Goal: Transaction & Acquisition: Download file/media

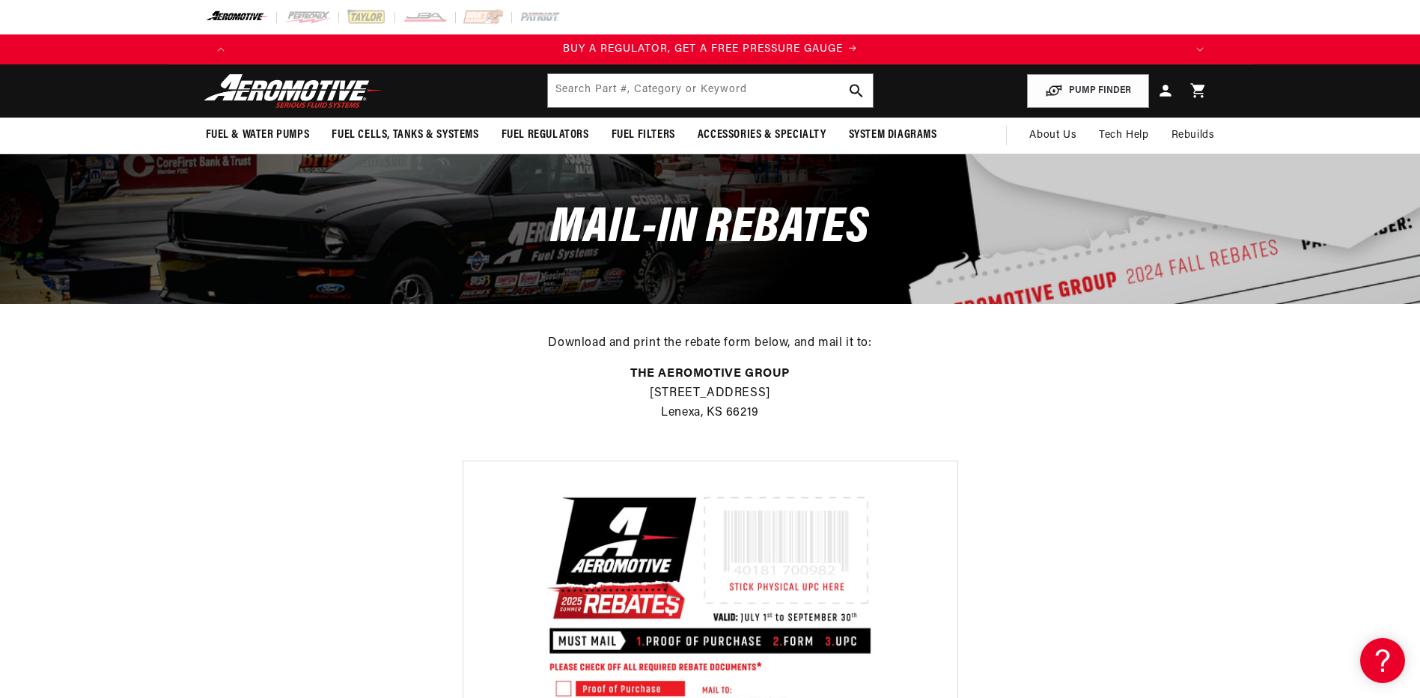
click at [404, 444] on div "Download and print the rebate form below, and mail it to: THE AEROMOTIVE GROUP …" at bounding box center [710, 382] width 1420 height 157
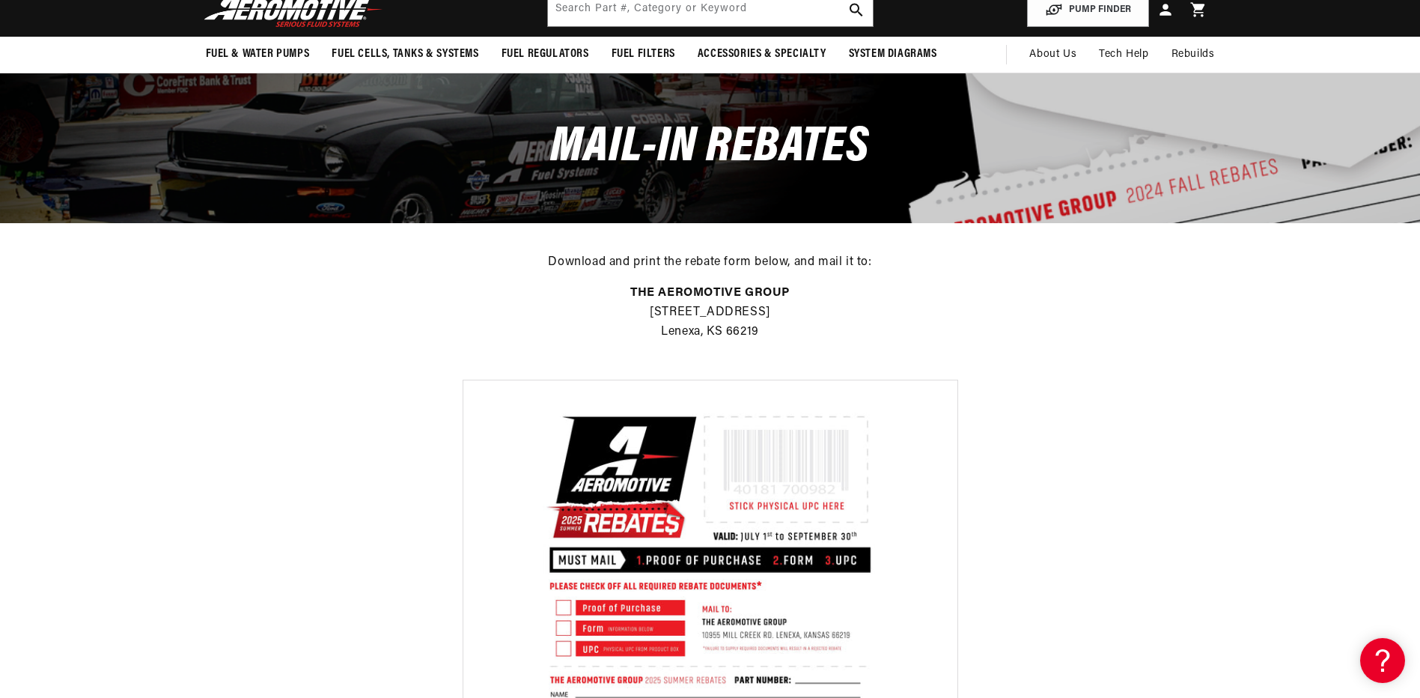
scroll to position [299, 0]
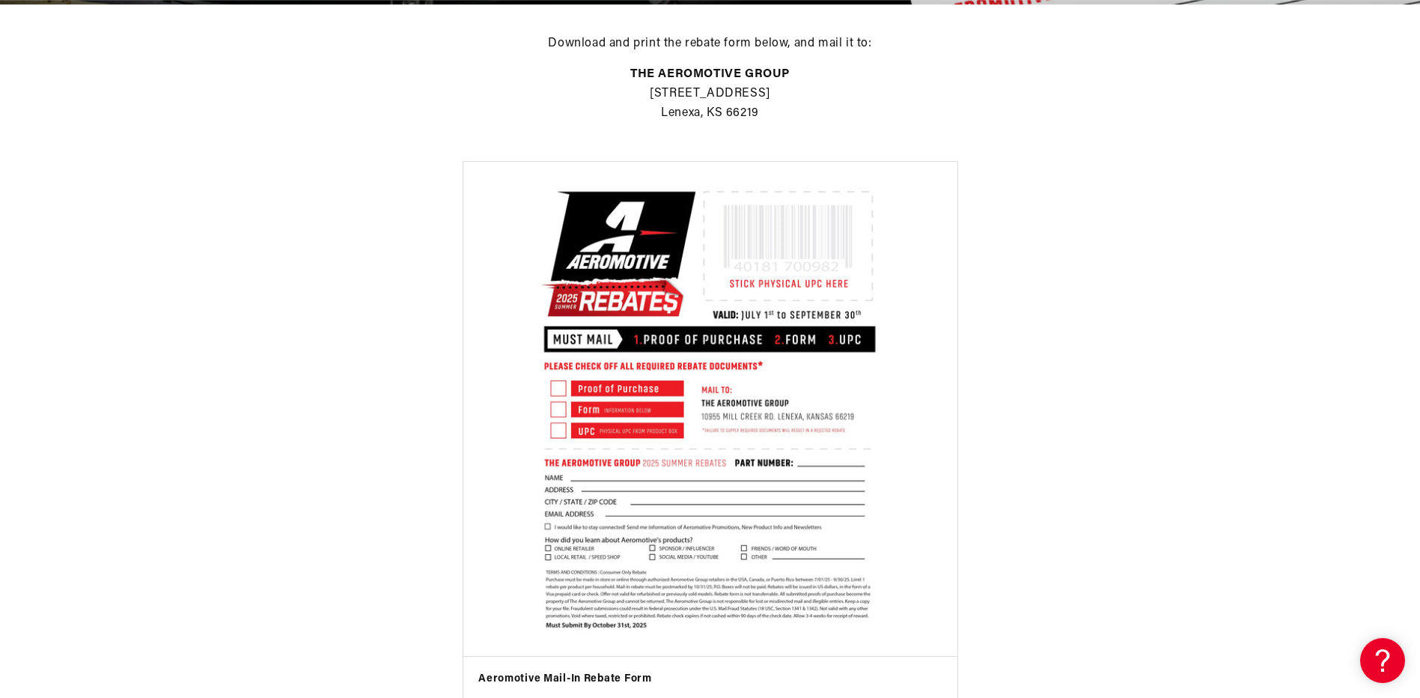
click at [781, 465] on img at bounding box center [711, 409] width 478 height 478
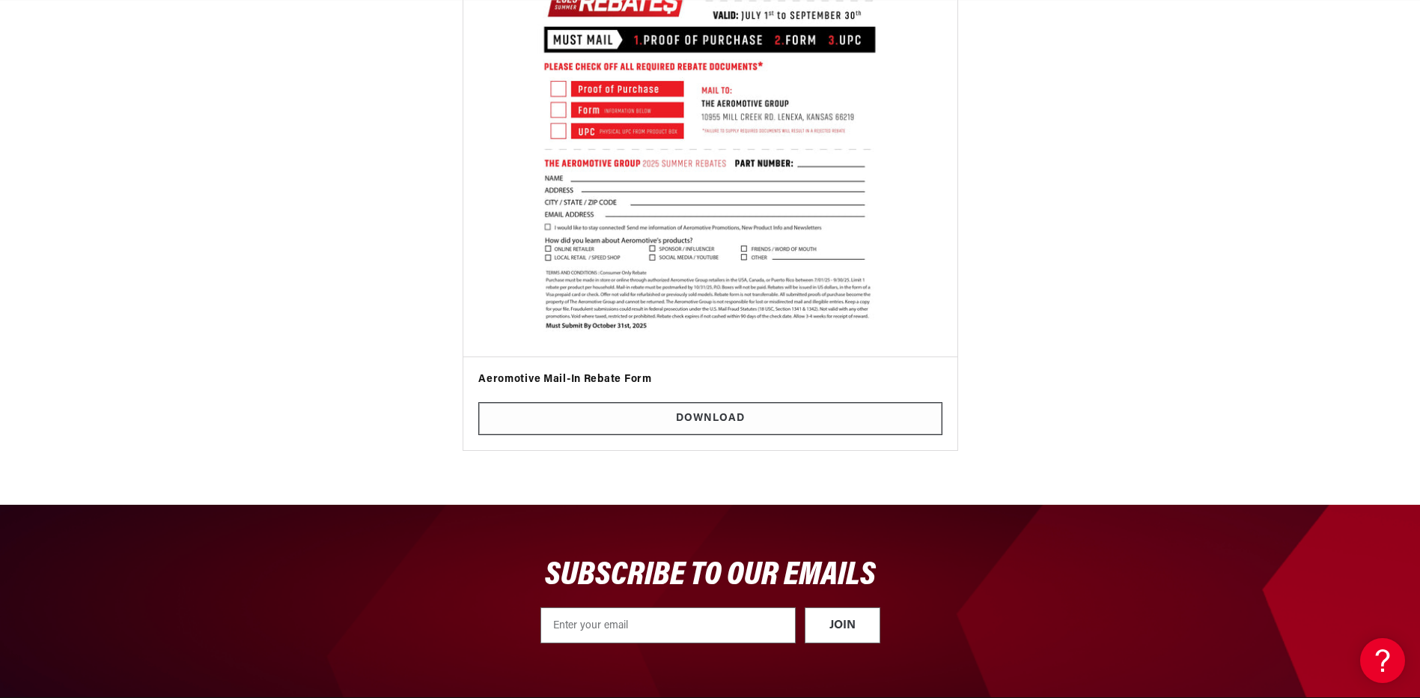
scroll to position [0, 0]
click at [573, 416] on link "Download" at bounding box center [710, 419] width 464 height 34
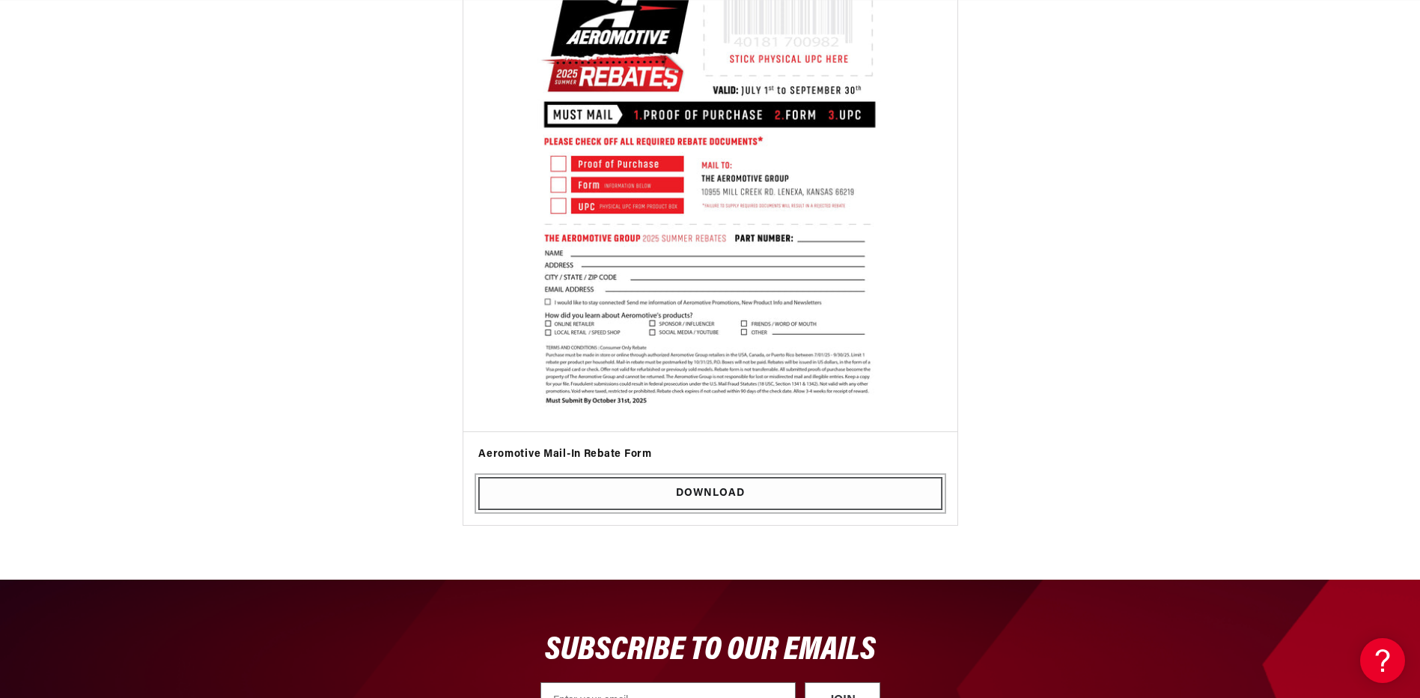
click at [738, 490] on link "Download" at bounding box center [710, 494] width 464 height 34
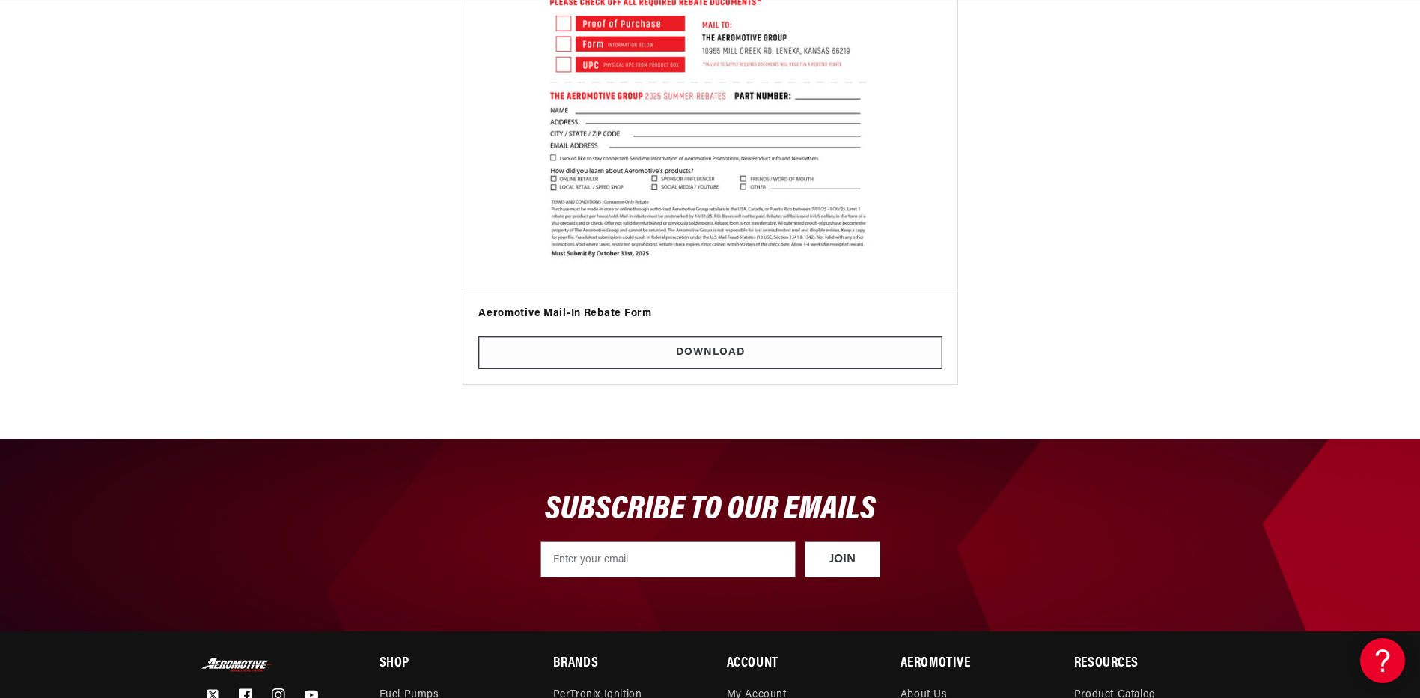
scroll to position [674, 0]
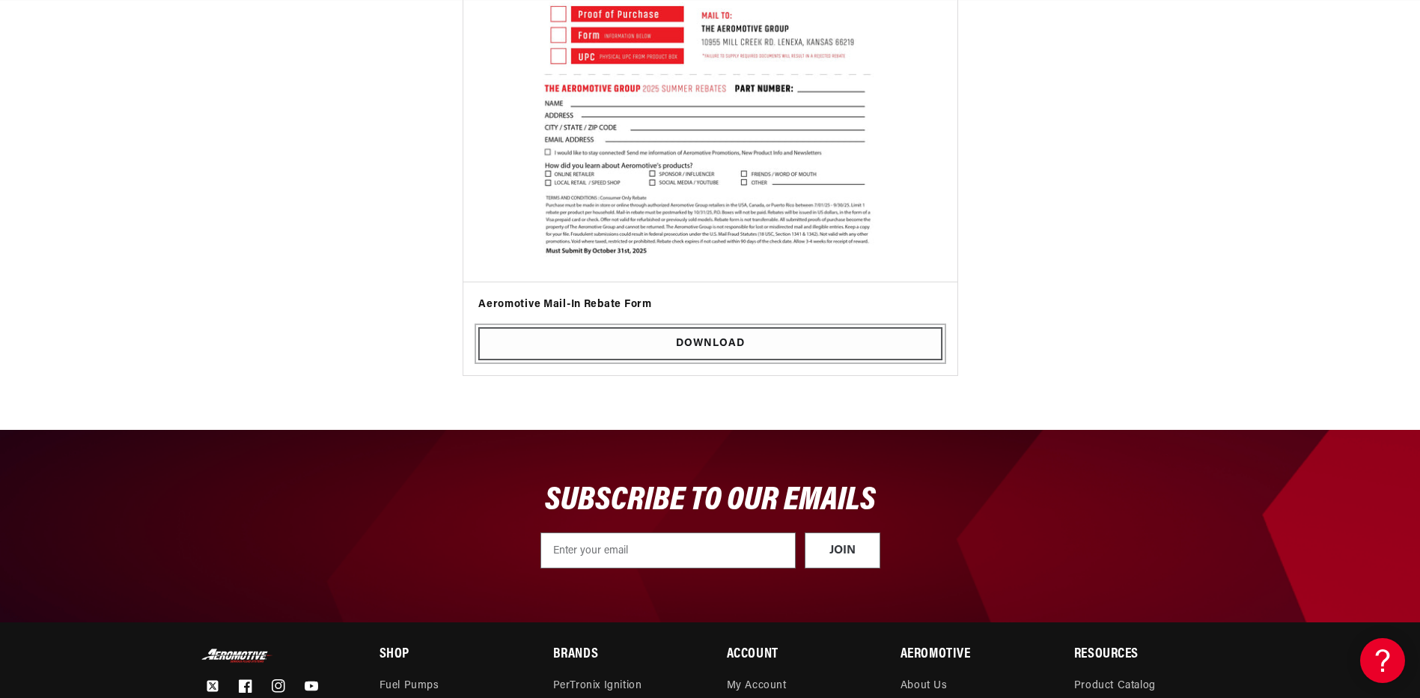
click at [739, 342] on link "Download" at bounding box center [710, 344] width 464 height 34
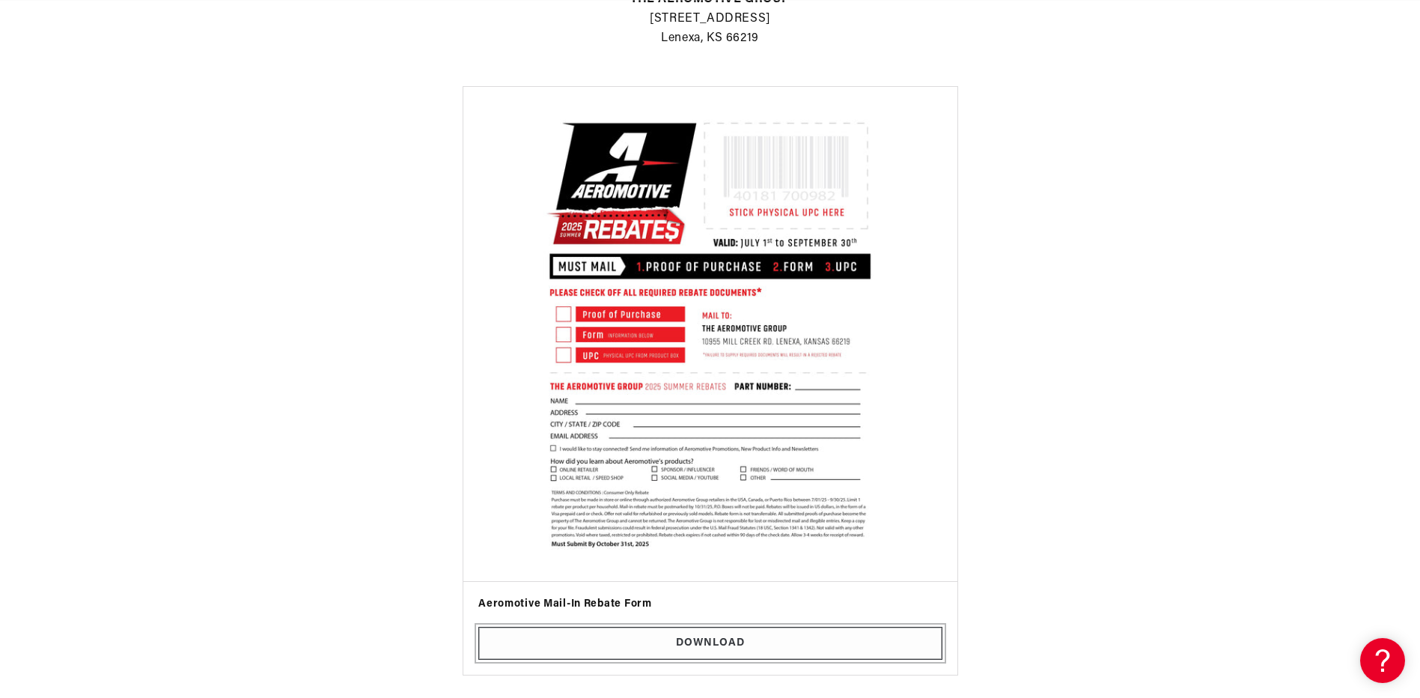
scroll to position [0, 0]
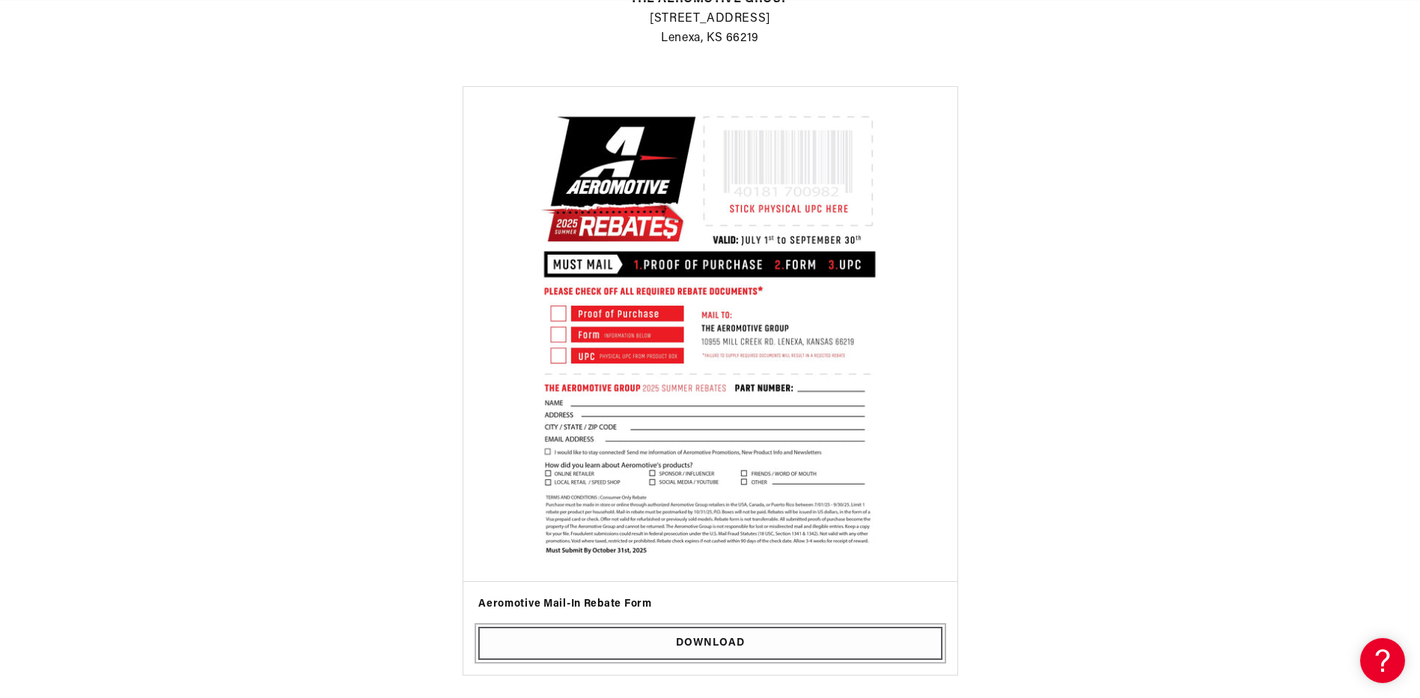
click at [592, 646] on link "Download" at bounding box center [710, 644] width 464 height 34
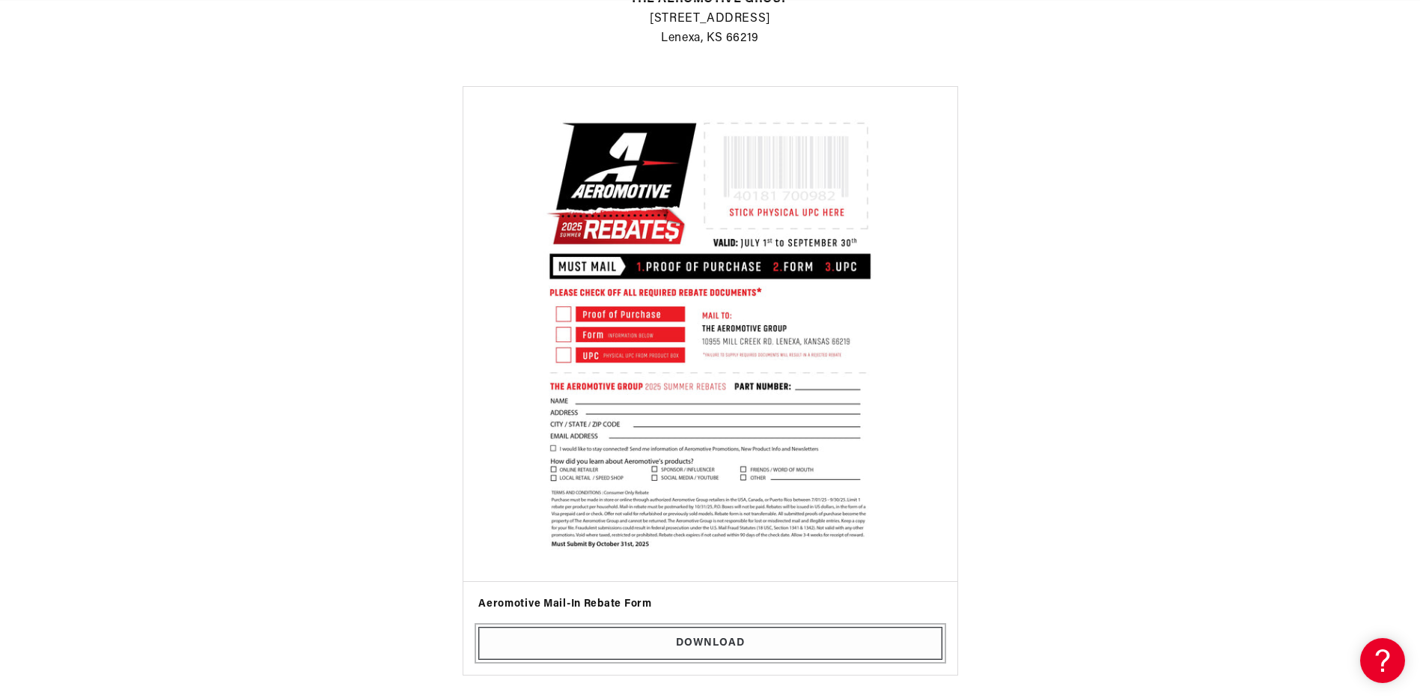
scroll to position [0, 1899]
